Goal: Information Seeking & Learning: Learn about a topic

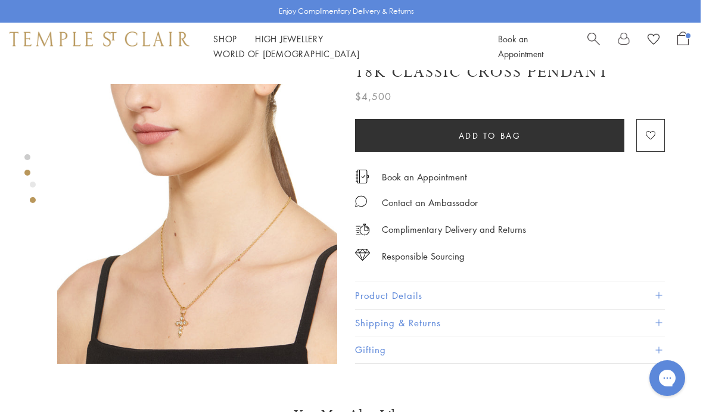
scroll to position [294, 2]
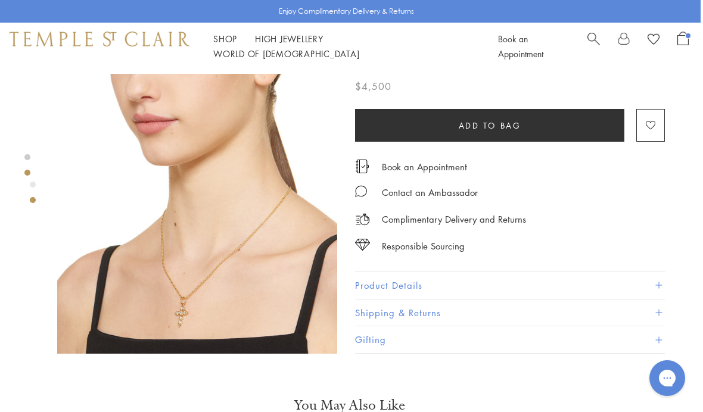
click at [229, 294] on img at bounding box center [197, 214] width 280 height 280
click at [660, 286] on span at bounding box center [658, 285] width 7 height 7
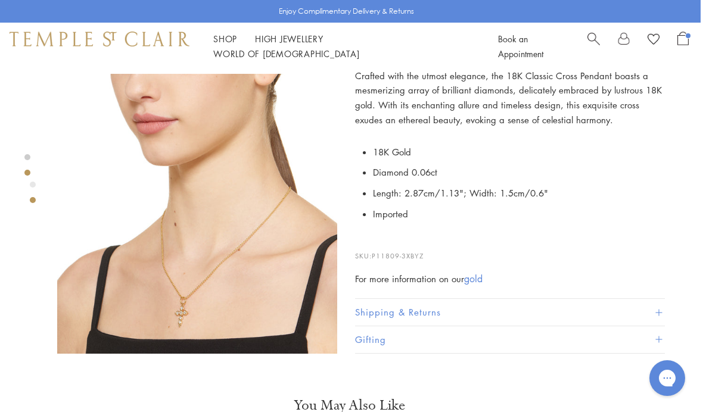
scroll to position [324, 2]
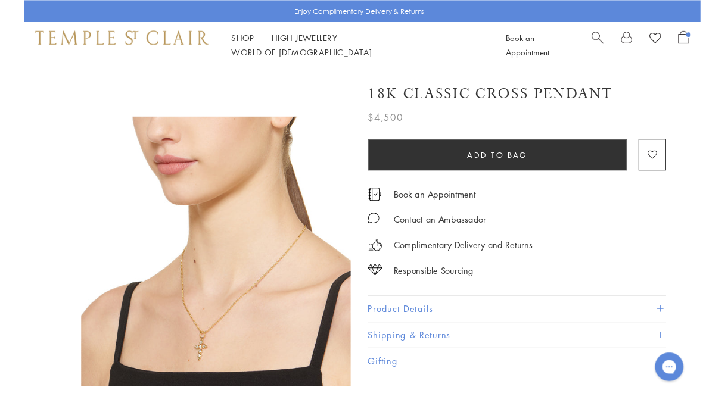
scroll to position [300, 0]
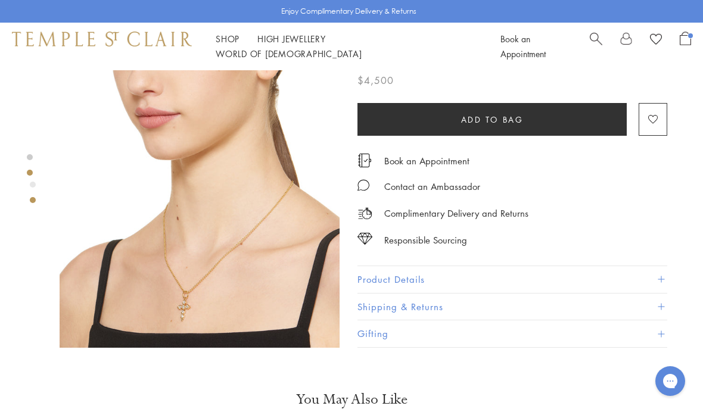
click at [424, 281] on button "Product Details" at bounding box center [512, 279] width 310 height 27
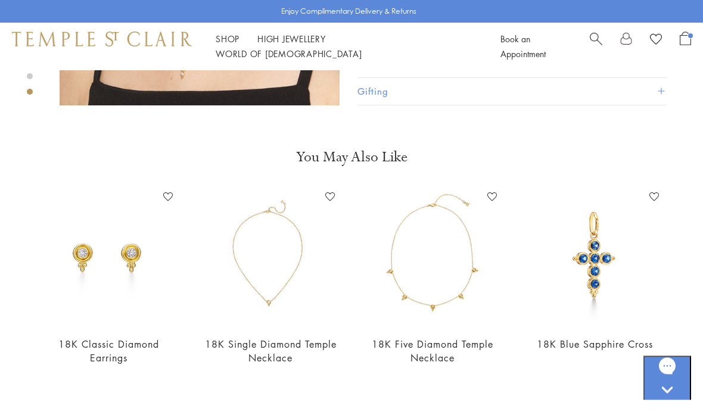
scroll to position [467, 0]
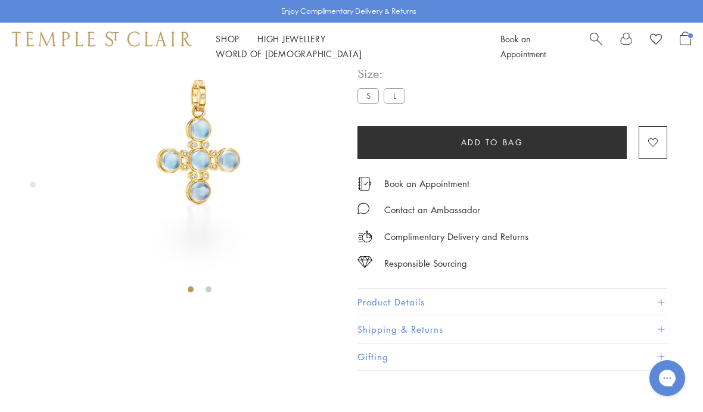
scroll to position [70, 0]
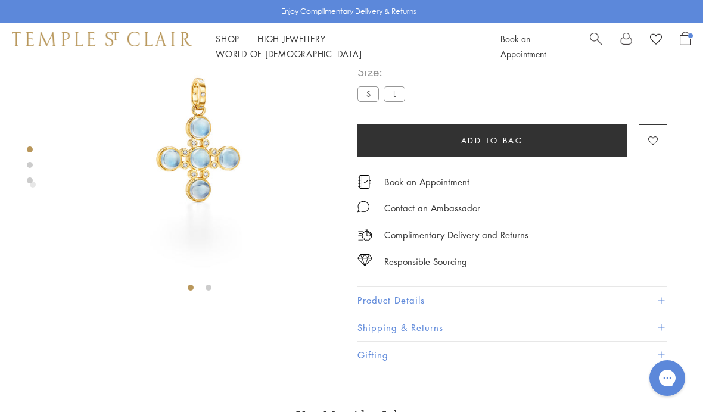
click at [666, 295] on button "Product Details" at bounding box center [512, 300] width 310 height 27
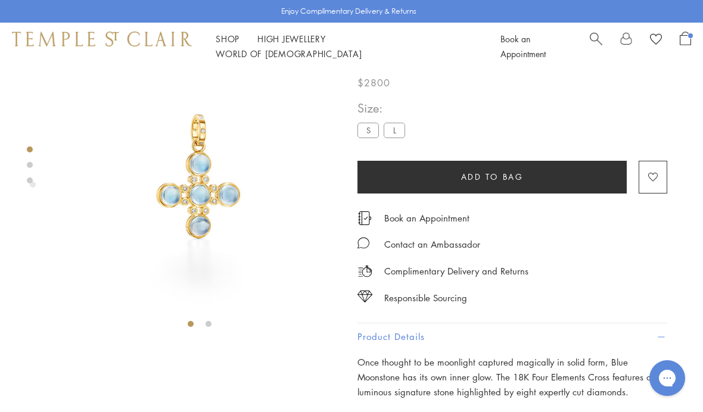
scroll to position [0, 0]
